Goal: Book appointment/travel/reservation

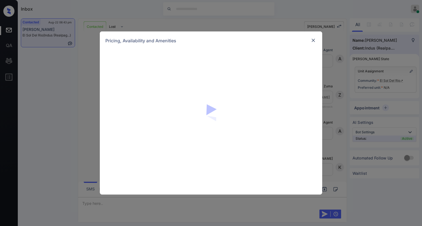
scroll to position [259, 0]
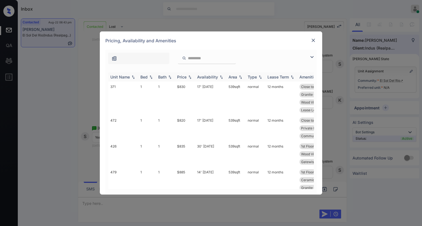
click at [190, 76] on img at bounding box center [190, 77] width 6 height 4
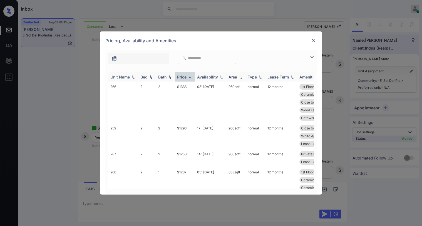
click at [189, 76] on img at bounding box center [190, 77] width 6 height 4
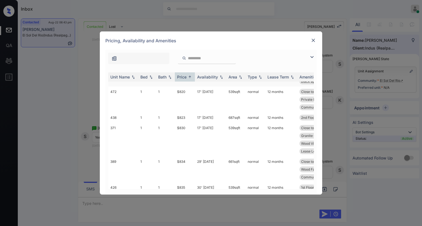
scroll to position [0, 0]
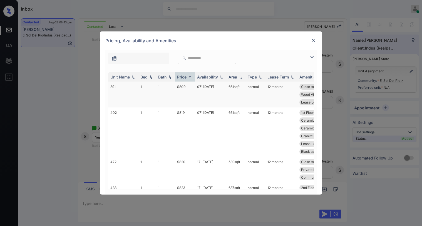
click at [181, 87] on td "$809" at bounding box center [185, 94] width 20 height 26
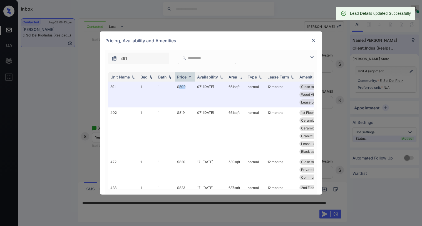
click at [314, 39] on img at bounding box center [313, 41] width 6 height 6
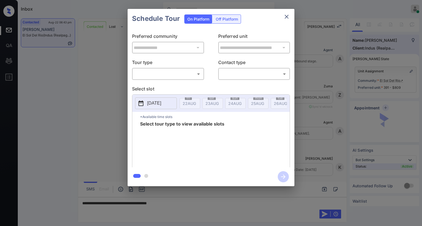
scroll to position [211, 0]
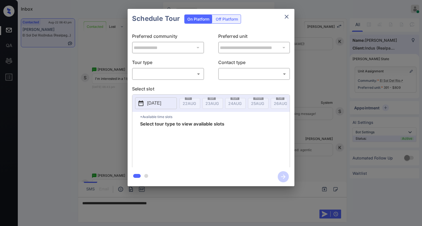
click at [179, 71] on body "Inbox [PERSON_NAME] Online Set yourself offline Set yourself on break Profile S…" at bounding box center [211, 113] width 422 height 226
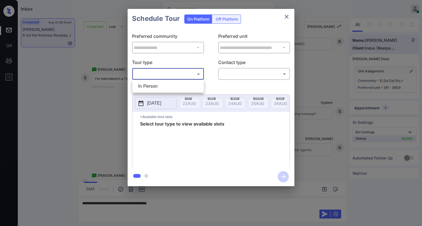
click at [172, 86] on li "In Person" at bounding box center [168, 86] width 69 height 10
type input "********"
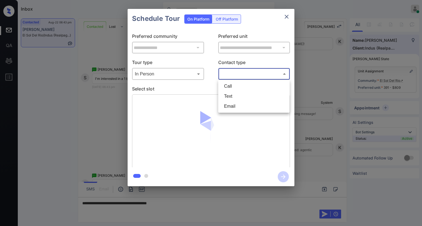
click at [230, 74] on body "Inbox [PERSON_NAME] Online Set yourself offline Set yourself on break Profile S…" at bounding box center [211, 113] width 422 height 226
click at [236, 97] on li "Text" at bounding box center [254, 96] width 69 height 10
type input "****"
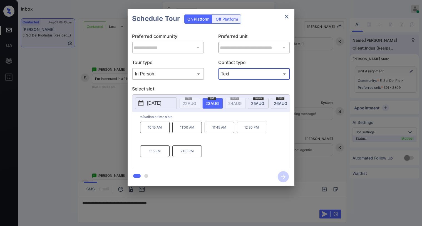
click at [286, 18] on icon "close" at bounding box center [286, 16] width 7 height 7
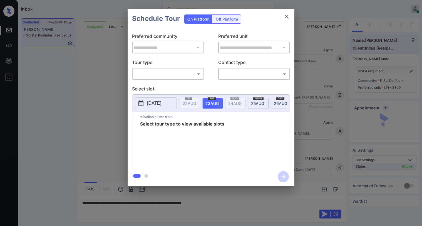
scroll to position [378, 0]
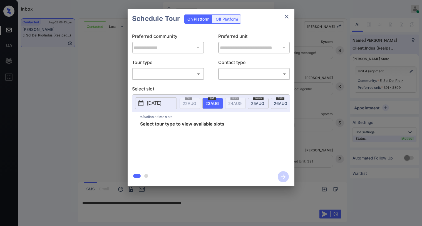
click at [162, 76] on body "Inbox [PERSON_NAME] Online Set yourself offline Set yourself on break Profile S…" at bounding box center [211, 113] width 422 height 226
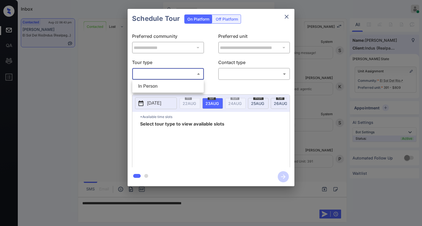
click at [154, 86] on li "In Person" at bounding box center [168, 86] width 69 height 10
type input "********"
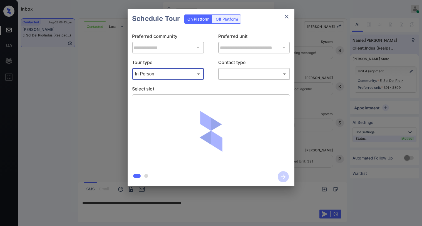
click at [242, 73] on body "Inbox [PERSON_NAME] Online Set yourself offline Set yourself on break Profile S…" at bounding box center [211, 113] width 422 height 226
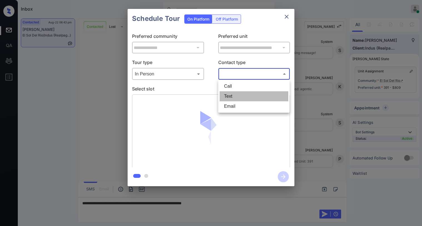
click at [230, 94] on li "Text" at bounding box center [254, 96] width 69 height 10
type input "****"
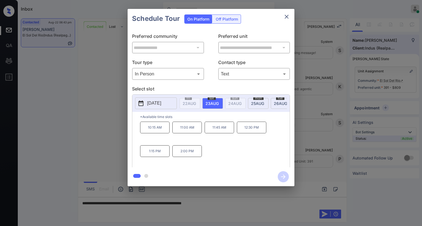
click at [196, 102] on span "23 AUG" at bounding box center [189, 103] width 13 height 5
drag, startPoint x: 149, startPoint y: 153, endPoint x: 163, endPoint y: 153, distance: 13.9
click at [163, 153] on p "1:15 PM" at bounding box center [154, 151] width 29 height 12
copy p "1:15 PM"
click at [290, 17] on button "close" at bounding box center [286, 16] width 11 height 11
